Goal: Information Seeking & Learning: Learn about a topic

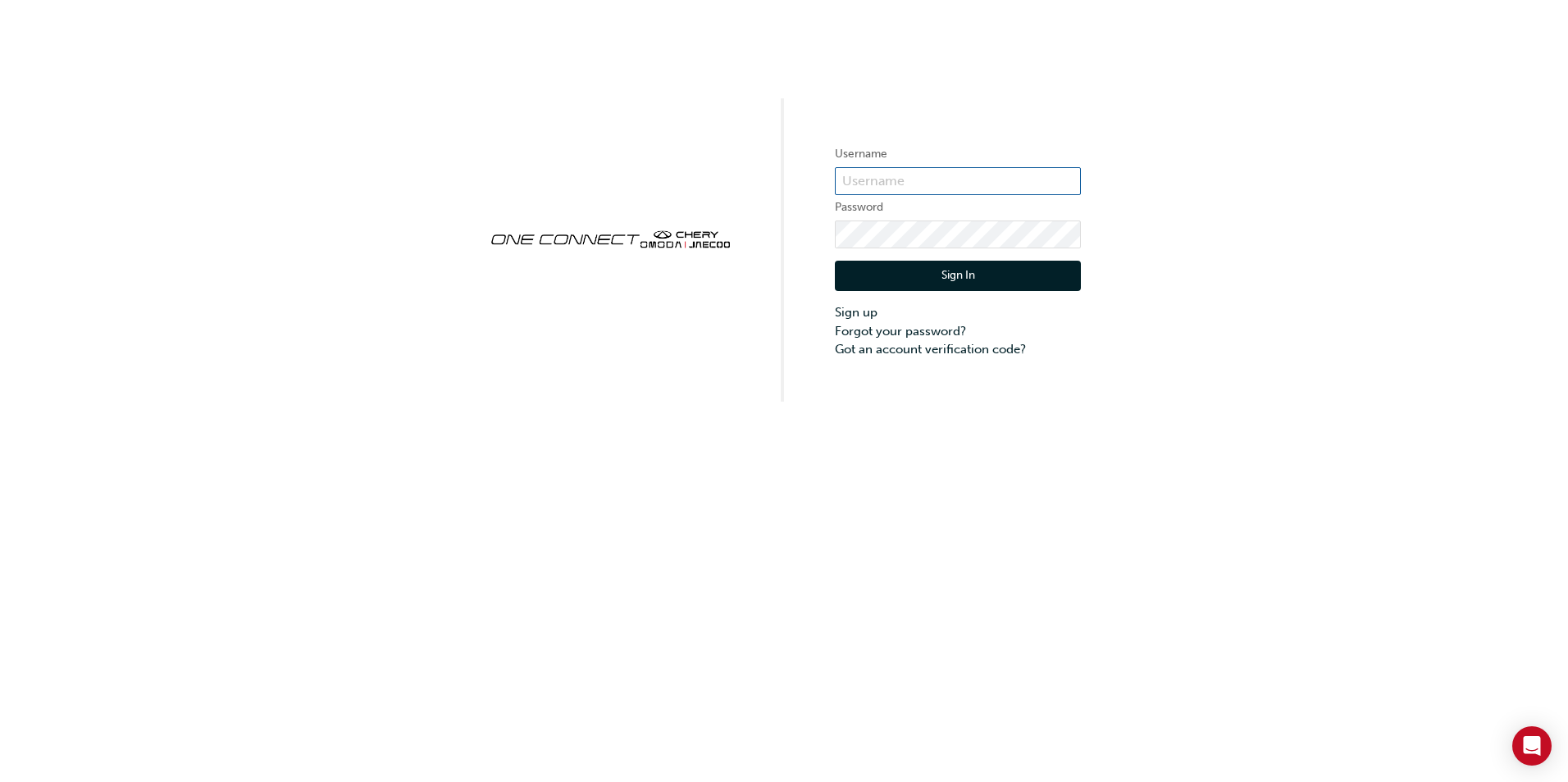
type input "CHAU1475"
click at [966, 277] on button "Sign In" at bounding box center [957, 276] width 246 height 31
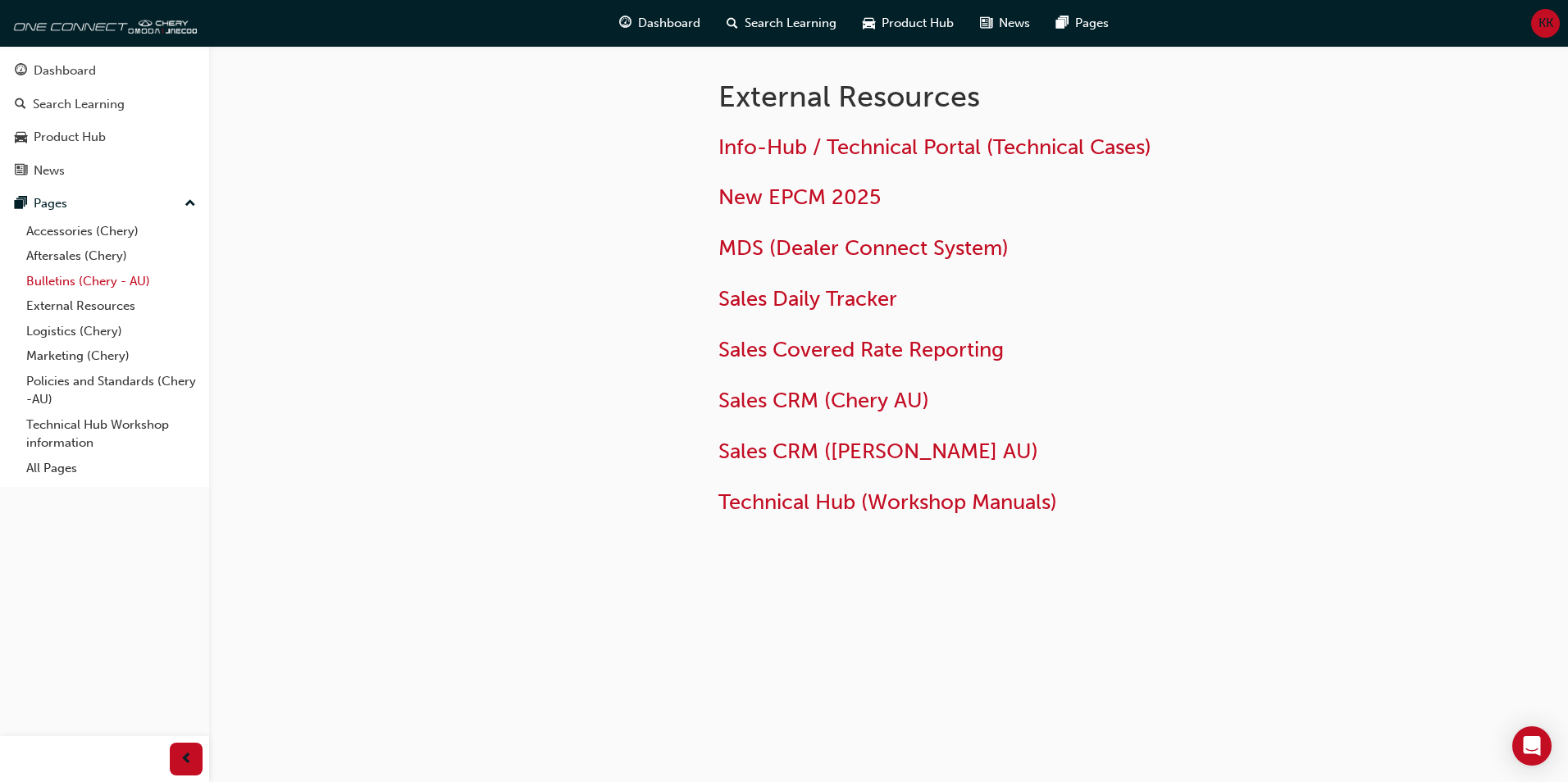
click at [57, 282] on link "Bulletins (Chery - AU)" at bounding box center [111, 281] width 183 height 26
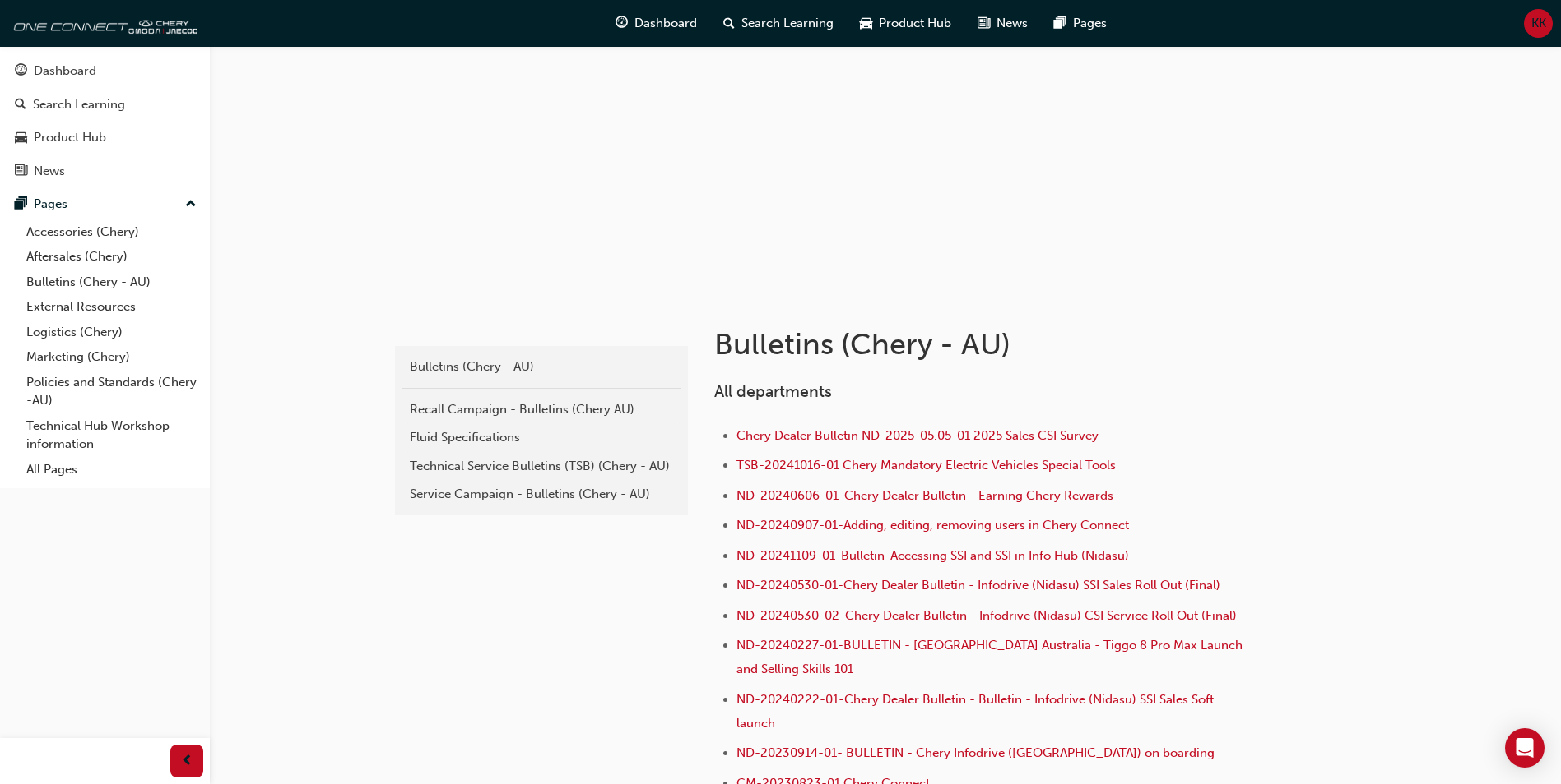
scroll to position [82, 0]
click at [488, 468] on div "Technical Service Bulletins (TSB) (Chery - AU)" at bounding box center [542, 465] width 263 height 19
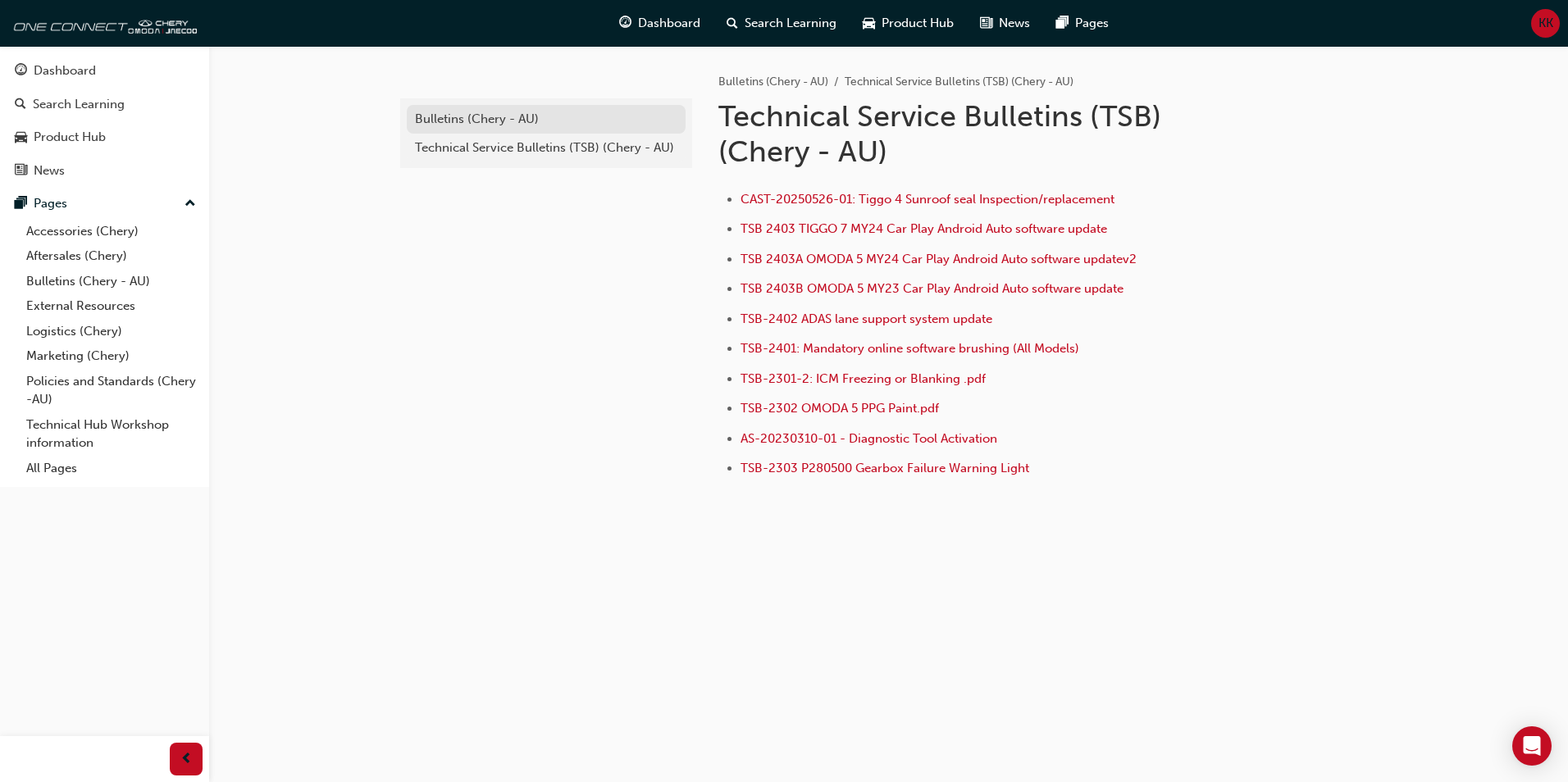
click at [481, 129] on link "Bulletins (Chery - AU)" at bounding box center [546, 119] width 279 height 29
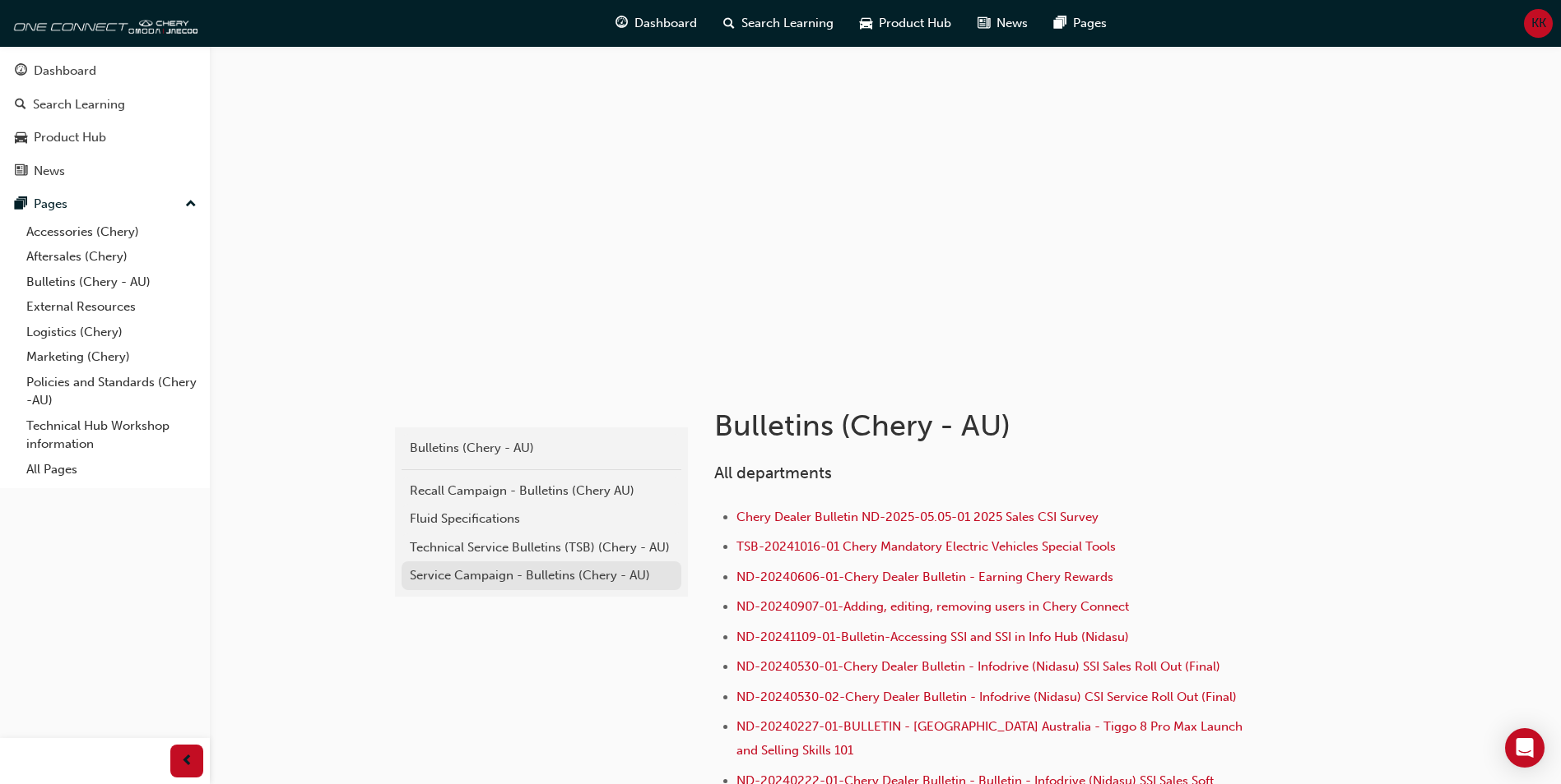
click at [497, 572] on div "Service Campaign - Bulletins (Chery - AU)" at bounding box center [542, 576] width 263 height 19
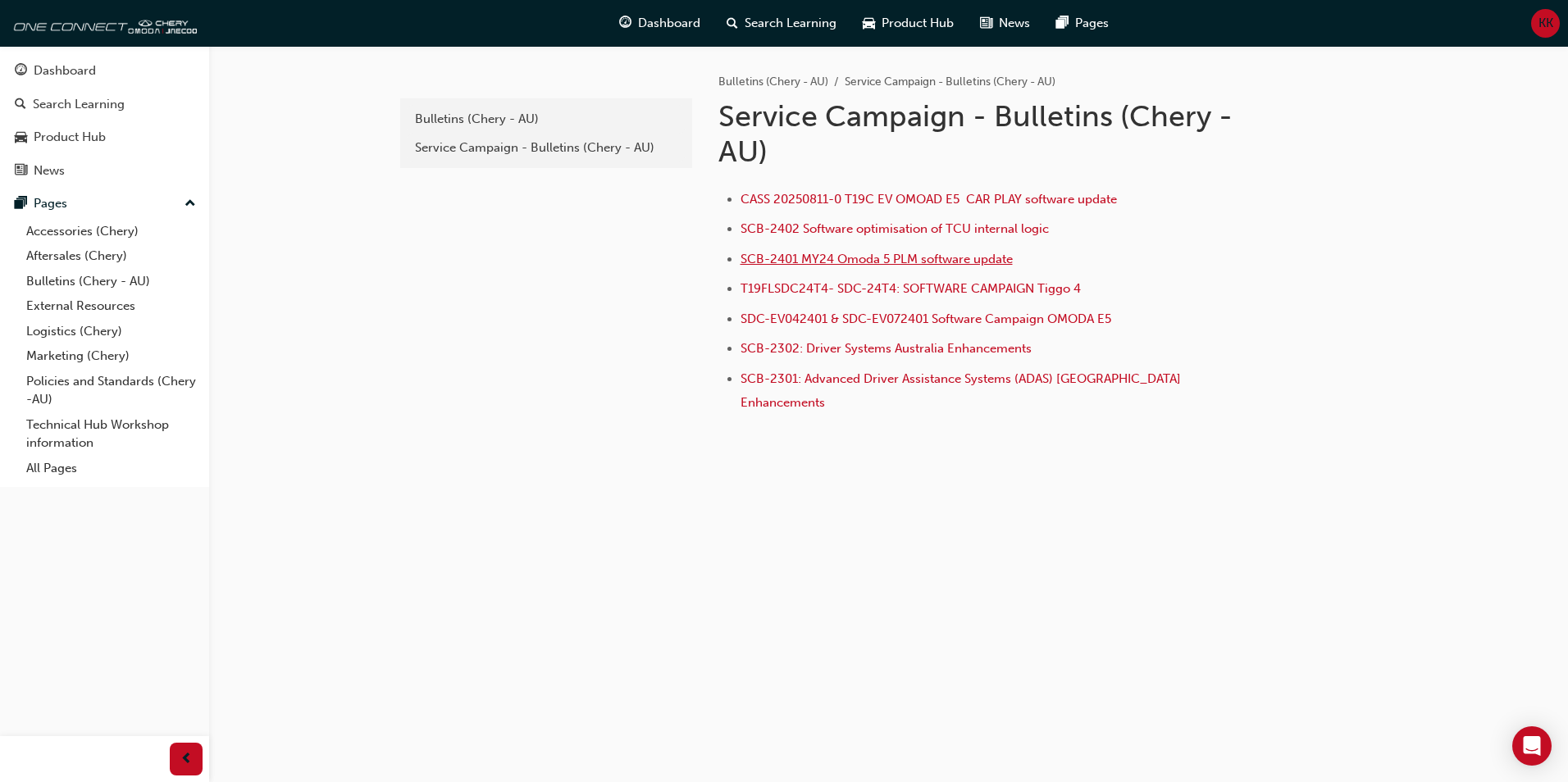
click at [831, 257] on span "SCB-2401 MY24 Omoda 5 PLM software update" at bounding box center [876, 259] width 272 height 15
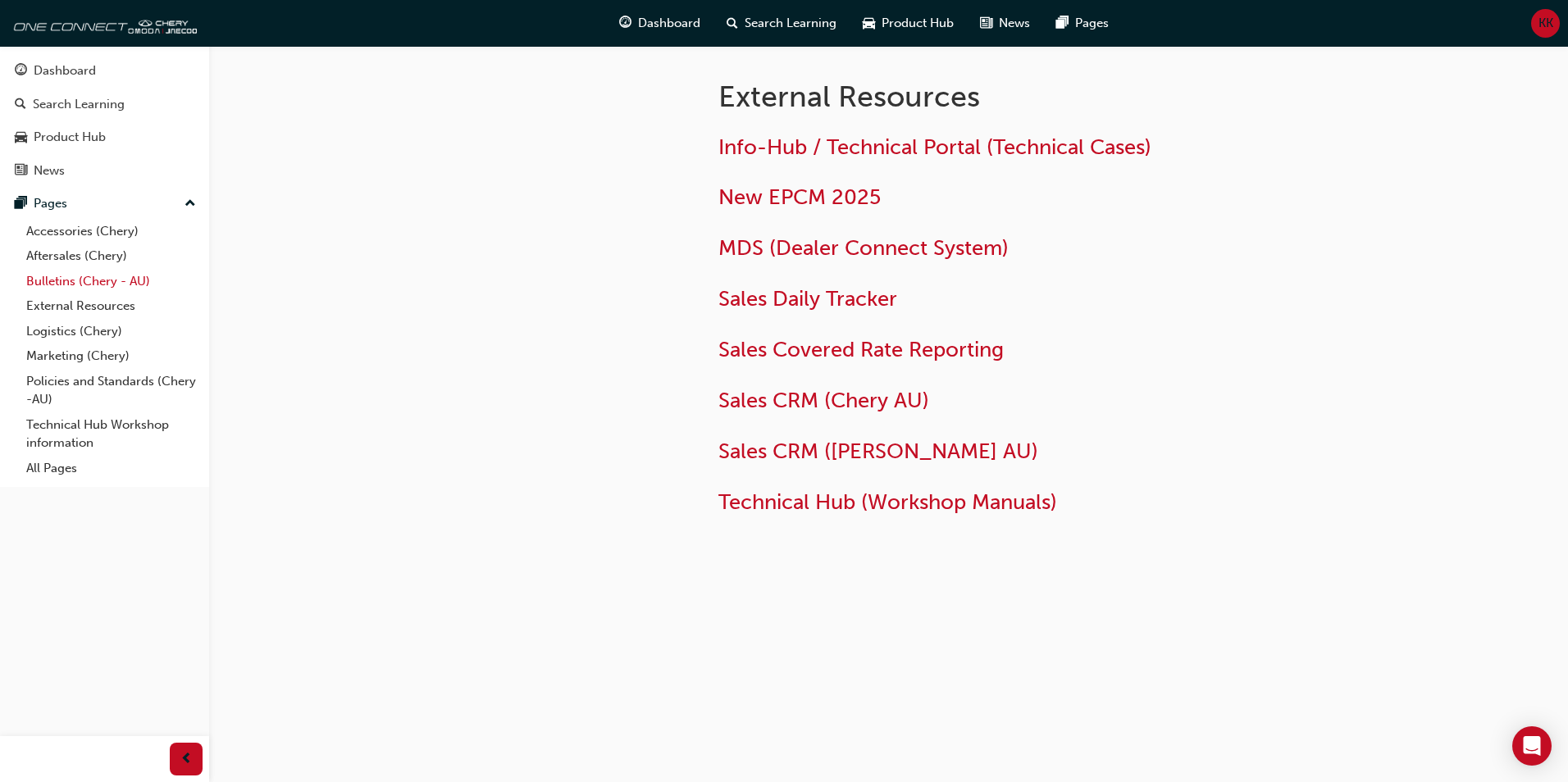
click at [68, 283] on link "Bulletins (Chery - AU)" at bounding box center [111, 281] width 183 height 26
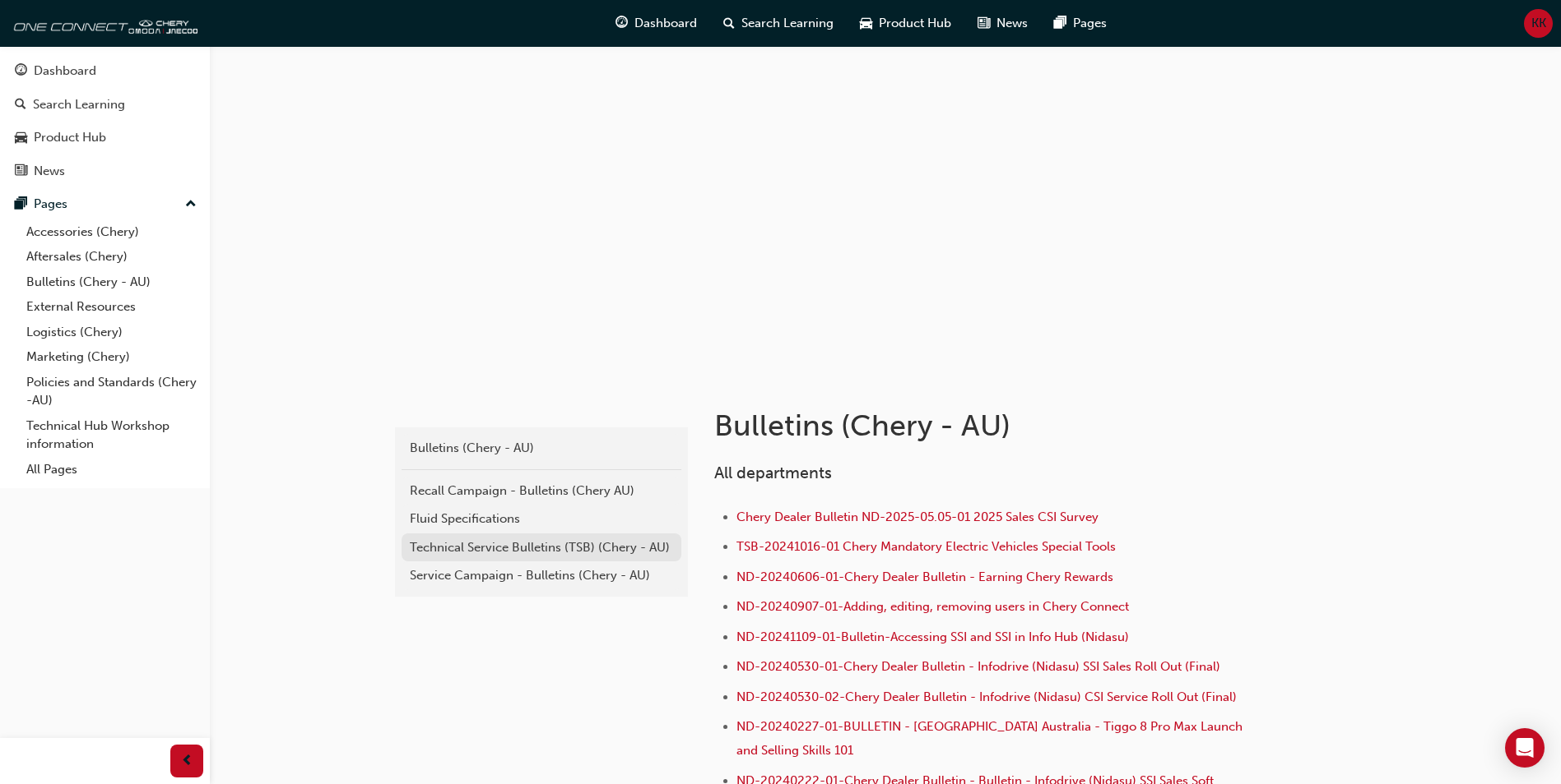
click at [487, 547] on div "Technical Service Bulletins (TSB) (Chery - AU)" at bounding box center [542, 547] width 263 height 19
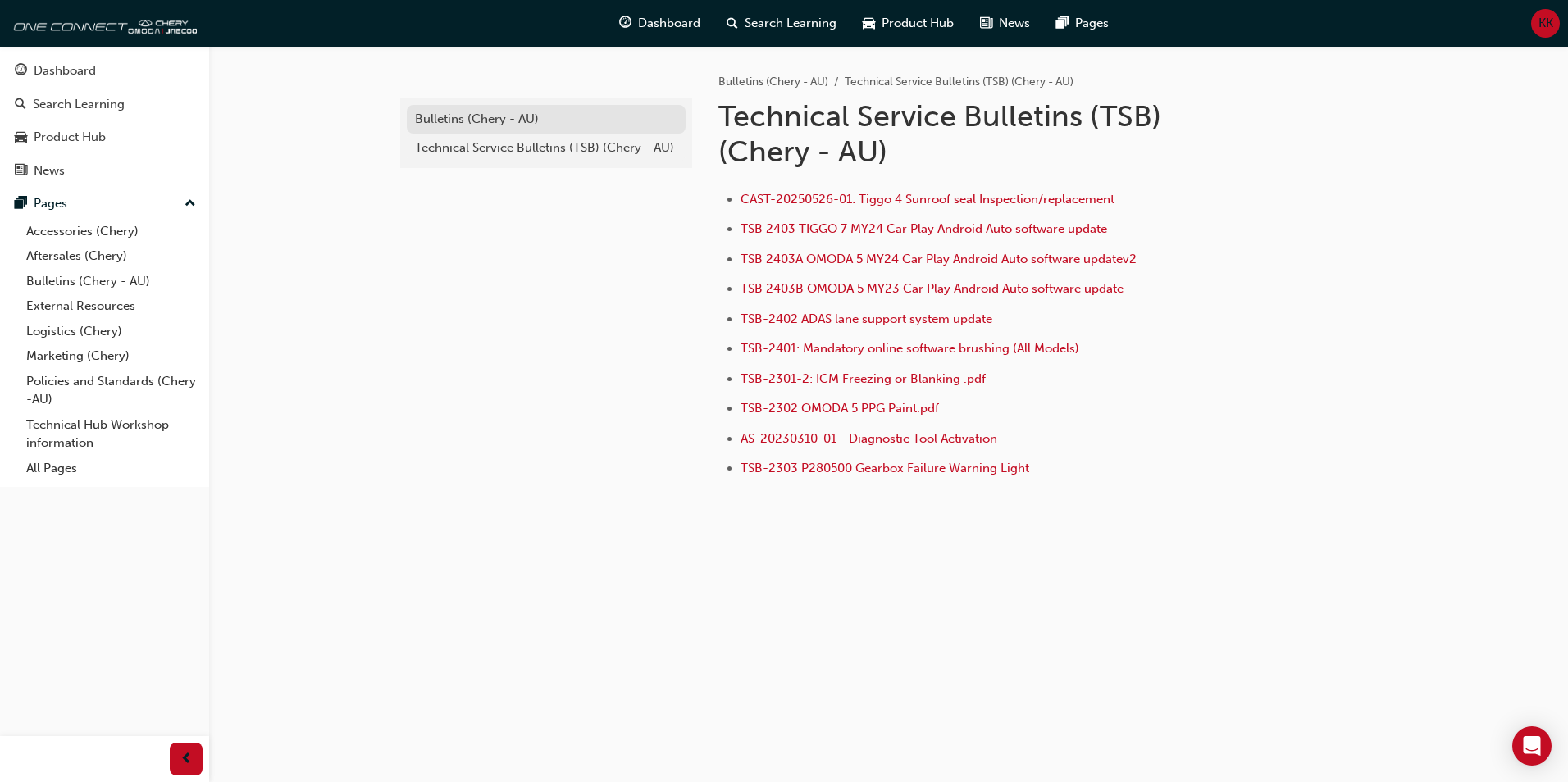
click at [461, 111] on div "Bulletins (Chery - AU)" at bounding box center [546, 119] width 262 height 18
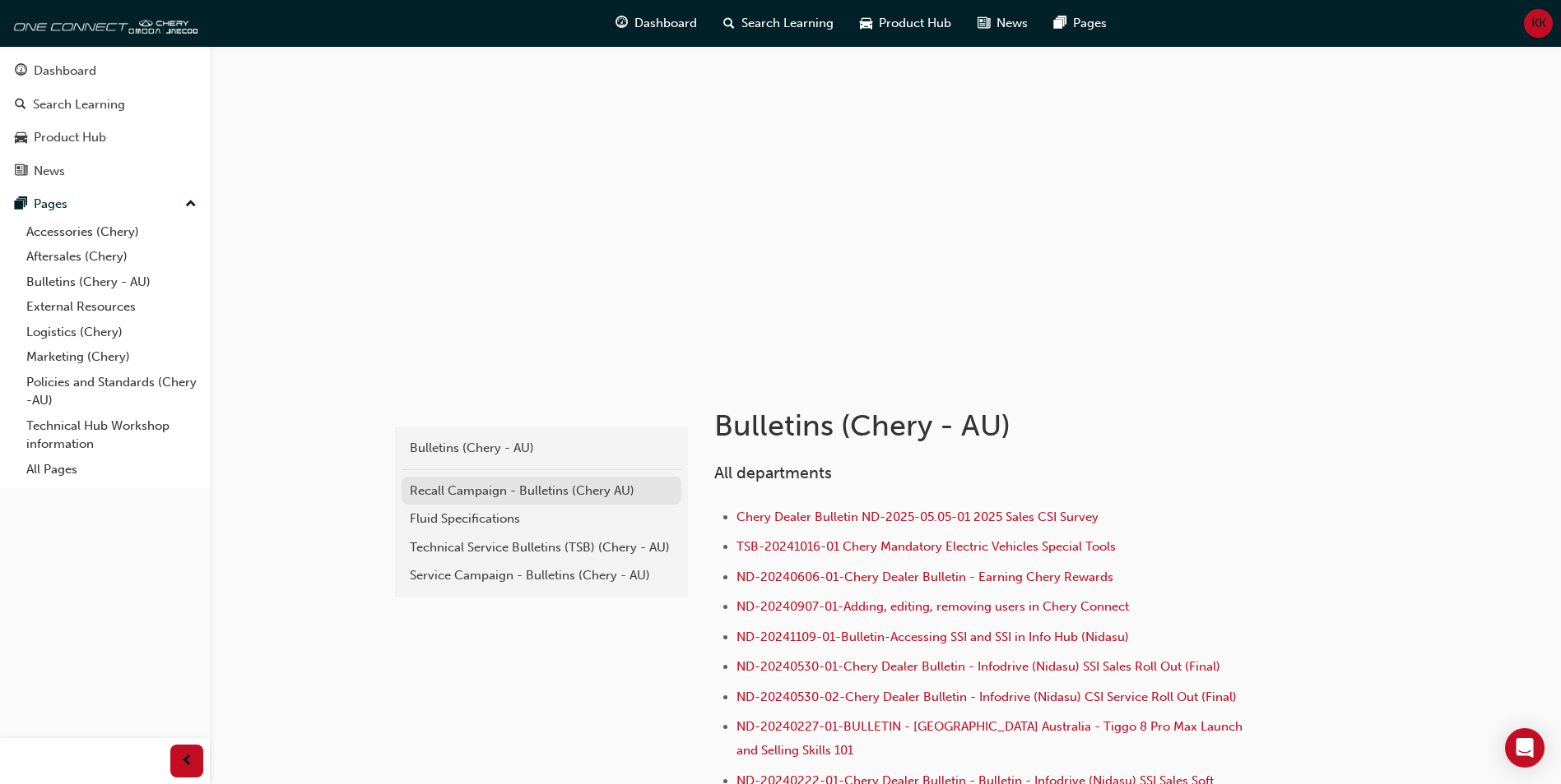
click at [488, 486] on div "Recall Campaign - Bulletins (Chery AU)" at bounding box center [542, 491] width 263 height 19
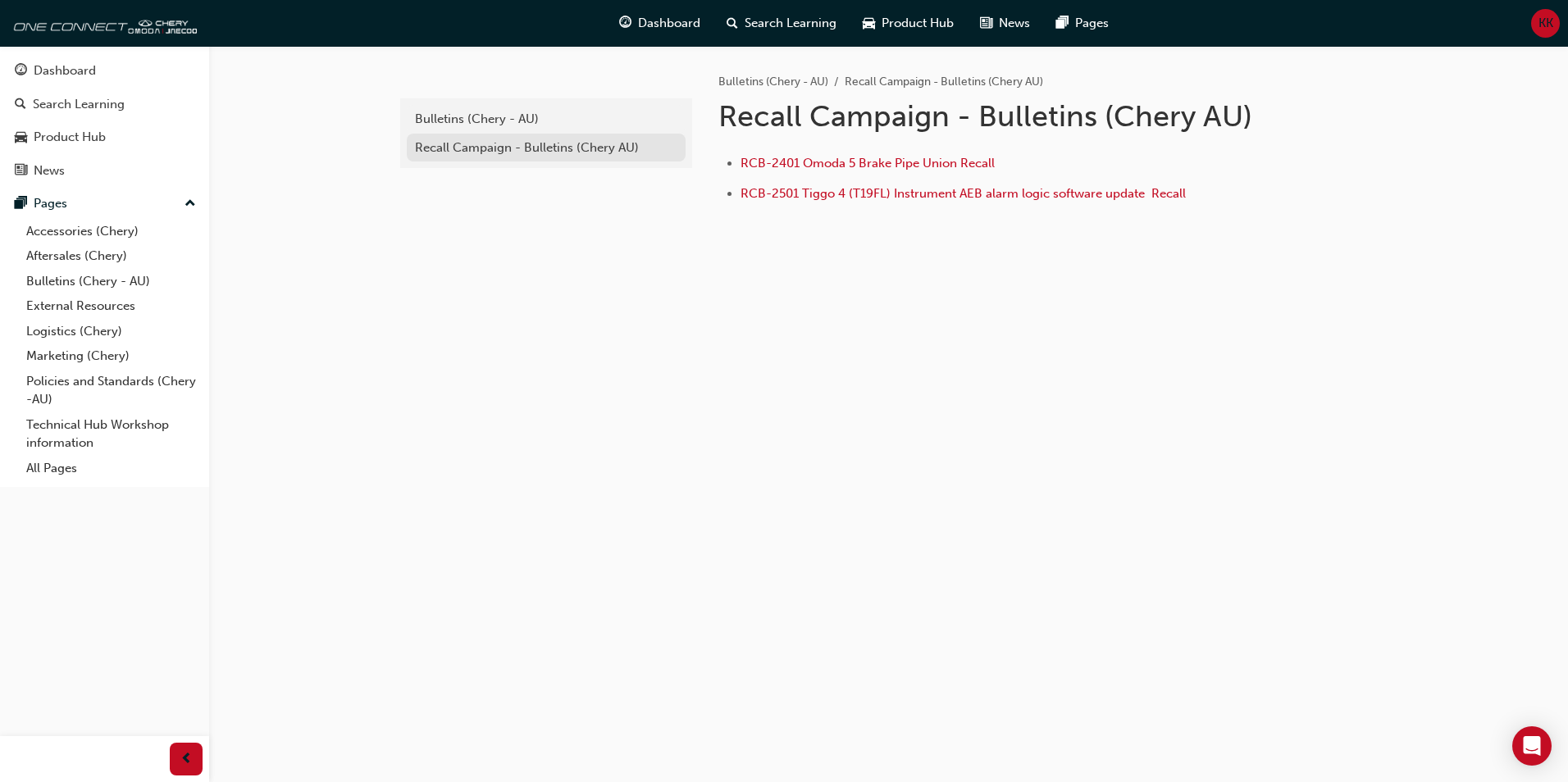
click at [490, 158] on link "Recall Campaign - Bulletins (Chery AU)" at bounding box center [546, 148] width 279 height 29
click at [475, 116] on div "Bulletins (Chery - AU)" at bounding box center [546, 119] width 262 height 18
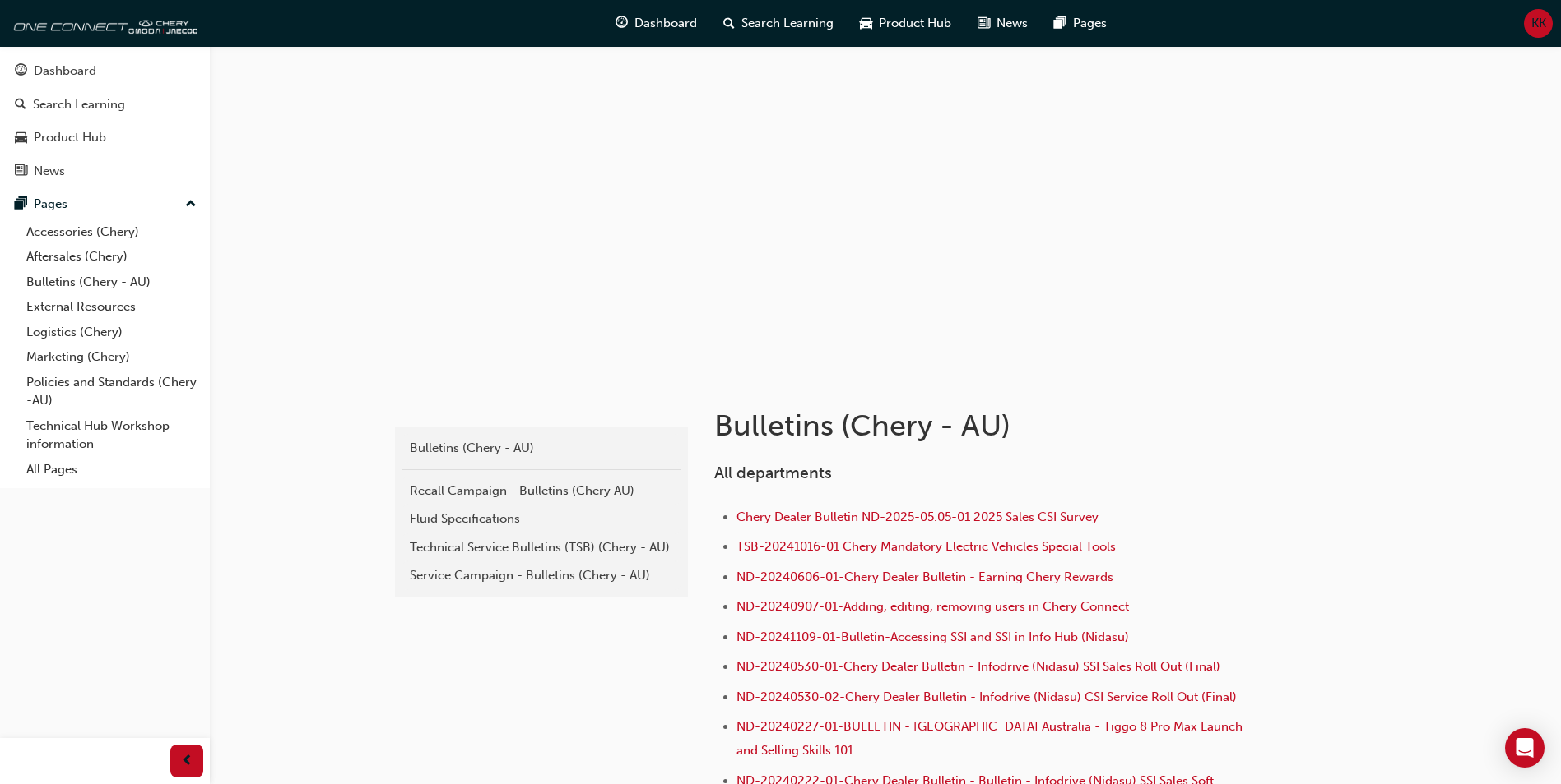
drag, startPoint x: 489, startPoint y: 575, endPoint x: 549, endPoint y: 589, distance: 61.6
click at [490, 574] on div "Service Campaign - Bulletins (Chery - AU)" at bounding box center [542, 576] width 263 height 19
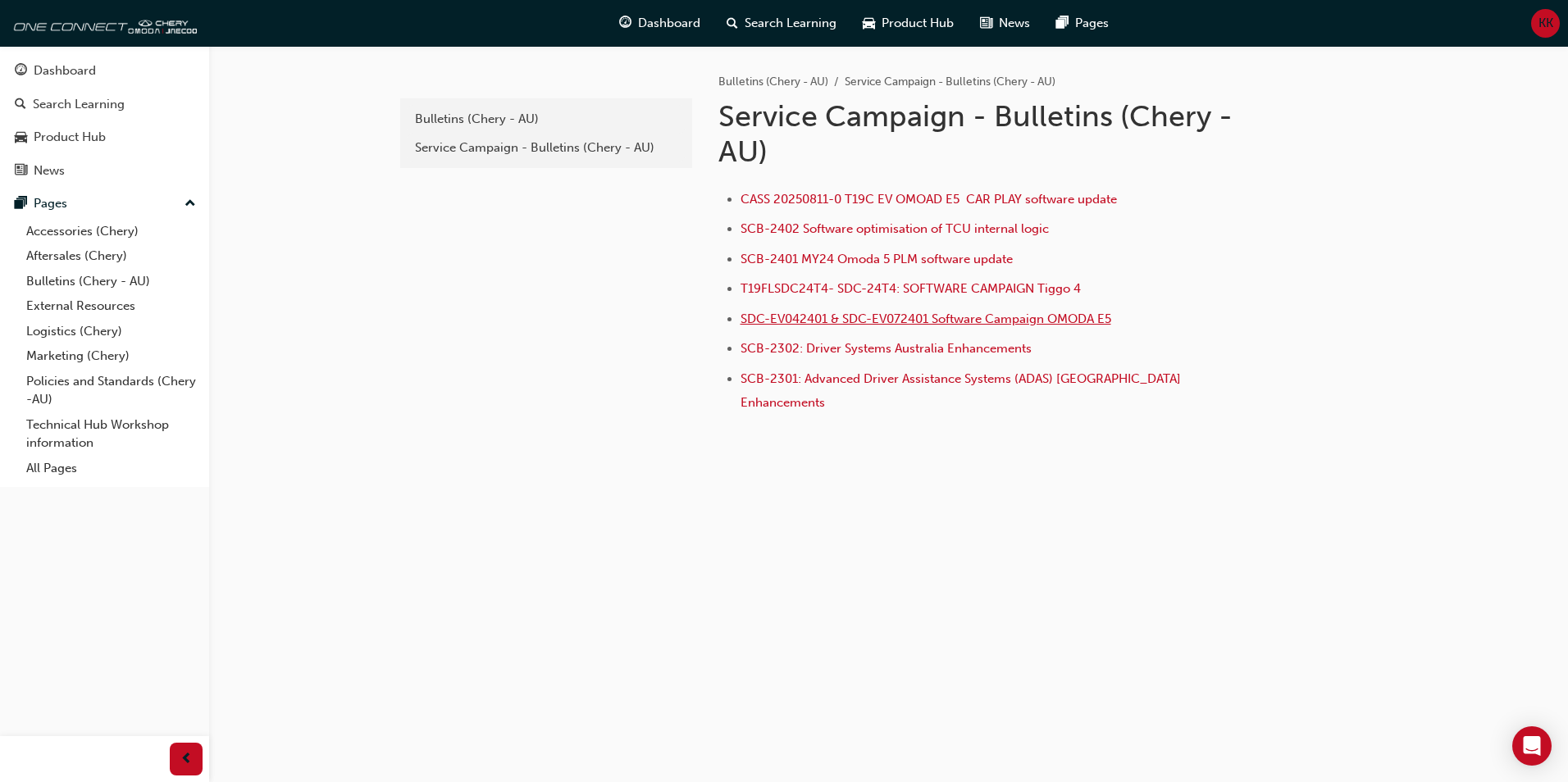
click at [968, 318] on span "SDC-EV042401 & SDC-EV072401 Software Campaign OMODA E5" at bounding box center [925, 319] width 371 height 15
